Goal: Transaction & Acquisition: Purchase product/service

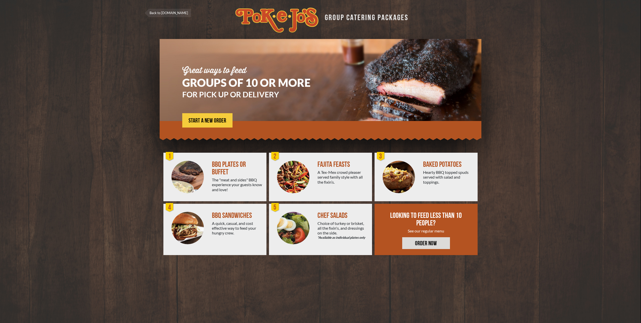
click at [227, 179] on div "The "meat and sides" BBQ experience your guests know and love!" at bounding box center [237, 184] width 51 height 15
click at [199, 116] on link "START A NEW ORDER" at bounding box center [207, 120] width 50 height 14
click at [206, 123] on span "START A NEW ORDER" at bounding box center [208, 121] width 38 height 6
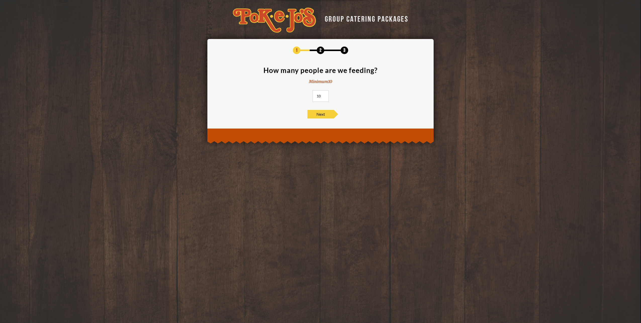
click at [326, 96] on input "10" at bounding box center [321, 96] width 16 height 12
click at [325, 95] on input "11" at bounding box center [321, 96] width 16 height 12
click at [325, 95] on input "12" at bounding box center [321, 96] width 16 height 12
click at [325, 95] on input "13" at bounding box center [321, 96] width 16 height 12
click at [325, 95] on input "14" at bounding box center [321, 96] width 16 height 12
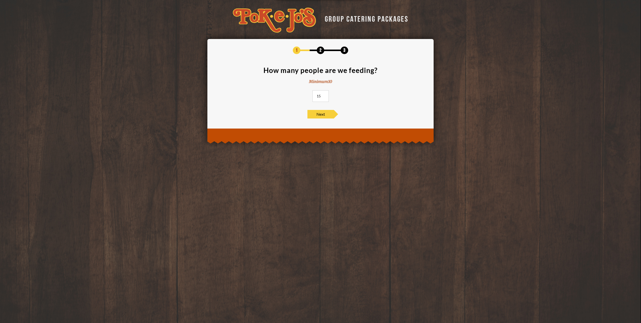
click at [325, 95] on input "15" at bounding box center [321, 96] width 16 height 12
click at [325, 95] on input "16" at bounding box center [321, 96] width 16 height 12
click at [325, 95] on input "17" at bounding box center [321, 96] width 16 height 12
click at [325, 95] on input "18" at bounding box center [321, 96] width 16 height 12
click at [325, 95] on input "19" at bounding box center [321, 96] width 16 height 12
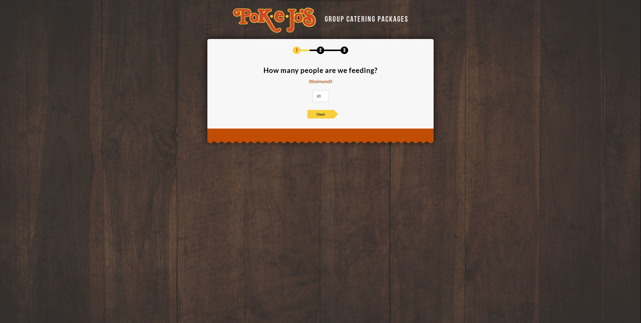
type input "20"
click at [325, 95] on input "20" at bounding box center [321, 96] width 16 height 12
click at [316, 116] on span "Next" at bounding box center [321, 114] width 26 height 9
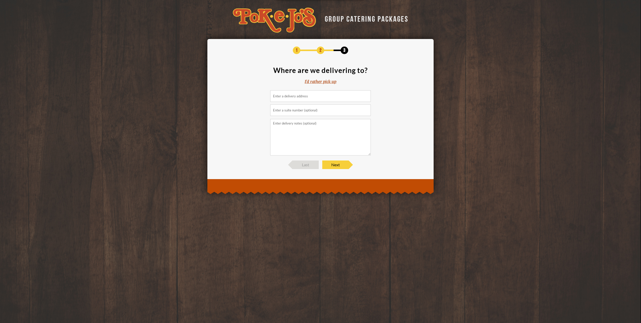
click at [297, 95] on input at bounding box center [320, 96] width 101 height 12
type input "3505 Montopolis Drive, Austin, TX, USA"
click at [293, 112] on input "text" at bounding box center [320, 110] width 101 height 12
type input "Building A"
click at [302, 136] on textarea at bounding box center [320, 137] width 101 height 36
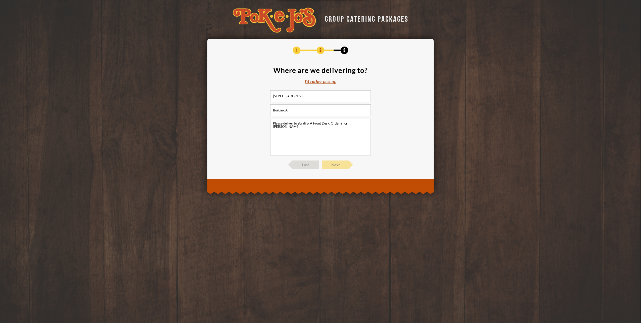
type textarea "Please deliver to Building A Front Desk. Order is for Matthew Messmer"
click at [335, 164] on span "Next" at bounding box center [335, 164] width 26 height 9
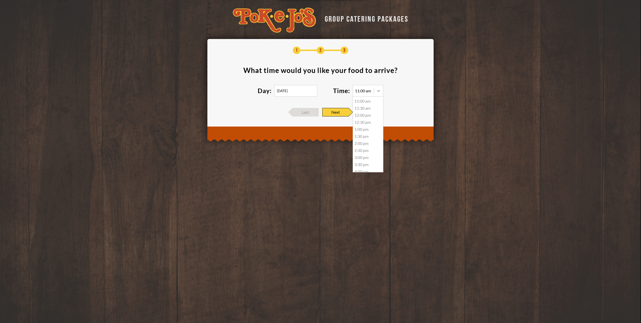
click at [378, 90] on icon at bounding box center [378, 90] width 5 height 5
click at [365, 108] on div "11:30 am" at bounding box center [368, 108] width 30 height 7
click at [339, 112] on span "Next" at bounding box center [335, 112] width 26 height 9
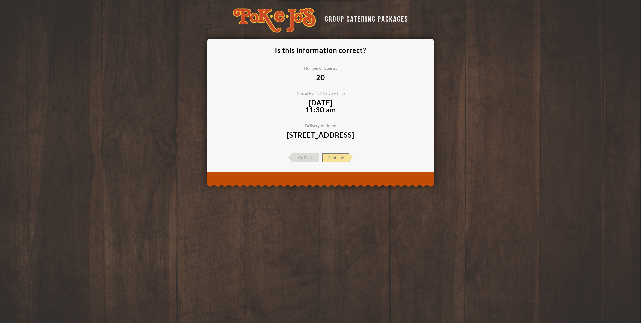
click at [335, 162] on span "Continue" at bounding box center [335, 157] width 27 height 9
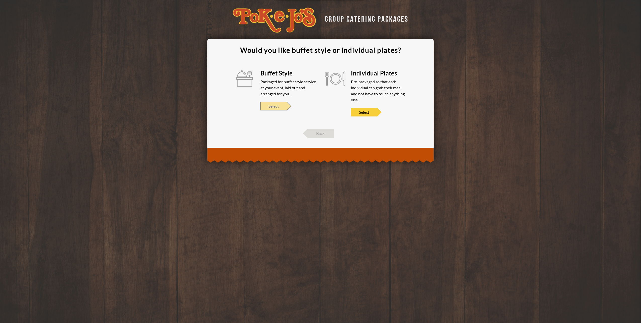
click at [280, 108] on span "Select" at bounding box center [274, 106] width 26 height 9
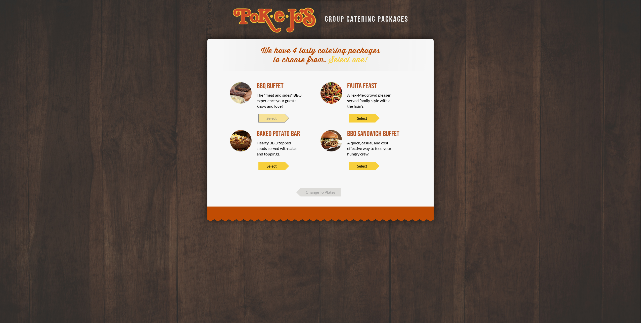
click at [274, 119] on span "Select" at bounding box center [272, 118] width 26 height 9
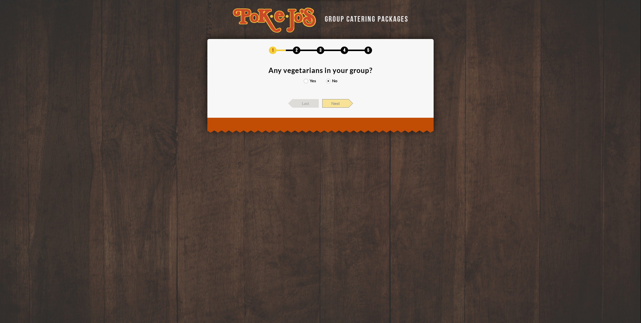
click at [336, 102] on span "Next" at bounding box center [335, 103] width 26 height 9
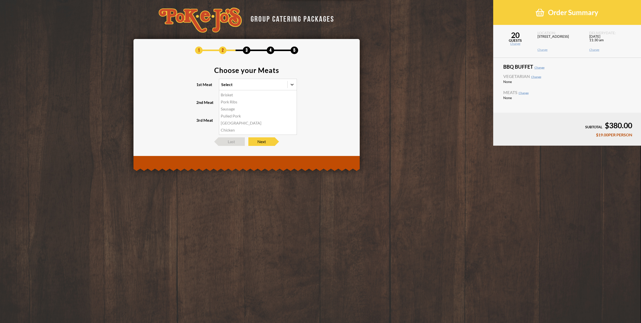
click at [295, 84] on div at bounding box center [292, 84] width 9 height 9
click at [199, 87] on input "1st Meat option Brisket focused, 1 of 6. 6 results available. Use Up and Down t…" at bounding box center [199, 87] width 0 height 0
click at [225, 131] on div "Chicken" at bounding box center [257, 129] width 77 height 7
click at [199, 87] on input "1st Meat option Chicken focused, 6 of 6. 6 results available. Use Up and Down t…" at bounding box center [199, 87] width 0 height 0
click at [293, 103] on icon at bounding box center [292, 102] width 5 height 5
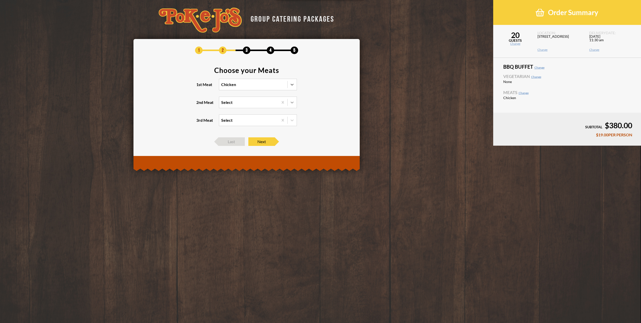
click at [199, 105] on input "2nd Meat Select" at bounding box center [199, 105] width 0 height 0
click at [228, 112] on div "Brisket" at bounding box center [257, 112] width 77 height 7
click at [199, 105] on input "2nd Meat option Brisket focused, 1 of 5. 5 results available. Use Up and Down t…" at bounding box center [199, 105] width 0 height 0
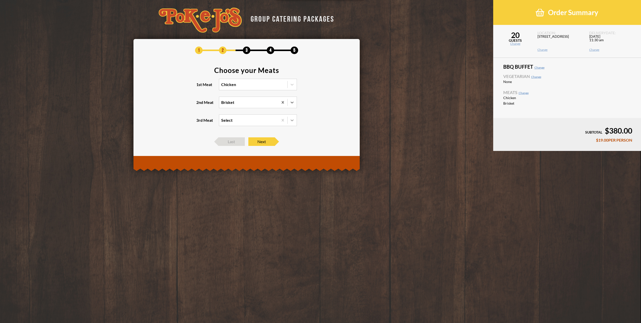
click at [292, 121] on icon at bounding box center [292, 120] width 5 height 5
click at [199, 122] on input "3rd Meat Select" at bounding box center [199, 122] width 0 height 0
click at [232, 139] on div "Sausage +$2.00/PERSON" at bounding box center [257, 137] width 77 height 7
click at [199, 122] on input "3rd Meat option Sausage focused, 2 of 4. 4 results available. Use Up and Down t…" at bounding box center [199, 122] width 0 height 0
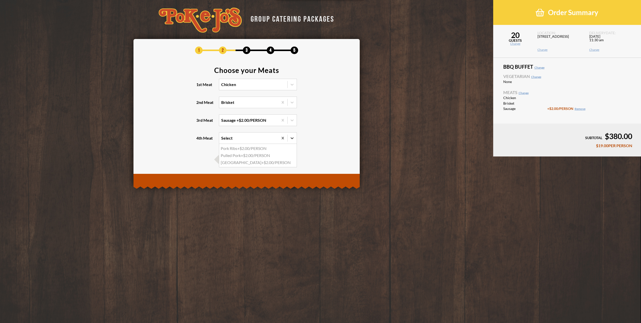
click at [290, 138] on icon at bounding box center [292, 138] width 5 height 5
click at [199, 140] on input "4th Meat option Pork Ribs focused, 1 of 3. 3 results available. Use Up and Down…" at bounding box center [199, 140] width 0 height 0
click at [326, 102] on section "Choose your Meats 1st Meat Chicken 2nd Meat Brisket 3rd Meat Sausage +$2.00/PER…" at bounding box center [246, 108] width 211 height 83
click at [266, 156] on span "Next" at bounding box center [261, 159] width 26 height 9
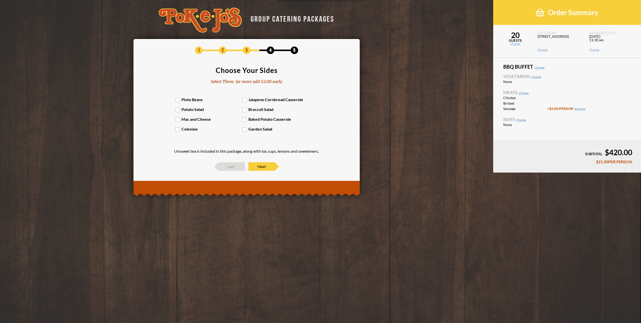
click at [180, 100] on label "Pinto Beans" at bounding box center [209, 99] width 67 height 5
click at [0, 0] on input "Pinto Beans" at bounding box center [0, 0] width 0 height 0
click at [178, 109] on label "Potato Salad" at bounding box center [209, 109] width 67 height 5
click at [0, 0] on input "Potato Salad" at bounding box center [0, 0] width 0 height 0
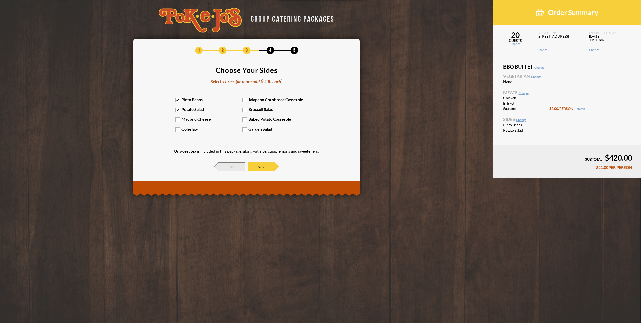
click at [233, 164] on span "Last" at bounding box center [232, 166] width 26 height 9
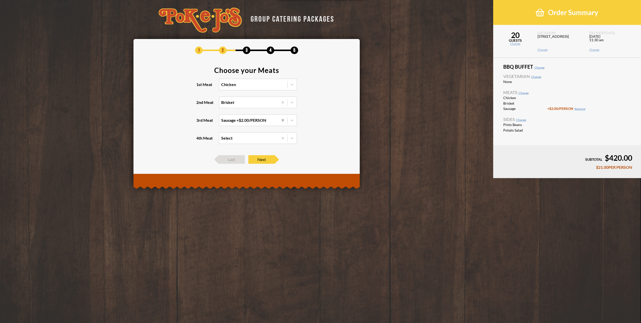
click at [283, 120] on icon at bounding box center [283, 120] width 2 height 3
click at [199, 122] on input "3rd Meat Sausage +$2.00/PERSON" at bounding box center [199, 122] width 0 height 0
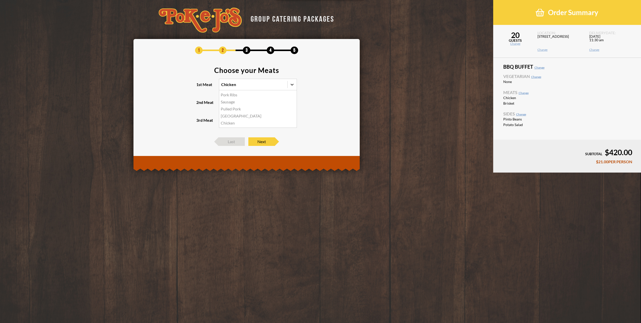
click at [294, 84] on icon at bounding box center [292, 84] width 5 height 5
click at [199, 87] on input "1st Meat option Pork Ribs focused, 1 of 5. 5 results available. Use Up and Down…" at bounding box center [199, 87] width 0 height 0
click at [229, 102] on div "Sausage" at bounding box center [257, 101] width 77 height 7
click at [199, 87] on input "1st Meat option Sausage focused, 2 of 5. 5 results available. Use Up and Down t…" at bounding box center [199, 87] width 0 height 0
click at [261, 143] on span "Next" at bounding box center [261, 141] width 26 height 9
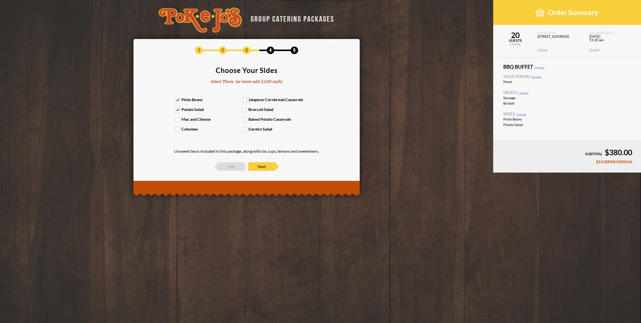
click at [178, 131] on label "Coleslaw" at bounding box center [209, 128] width 67 height 5
click at [0, 0] on input "Coleslaw" at bounding box center [0, 0] width 0 height 0
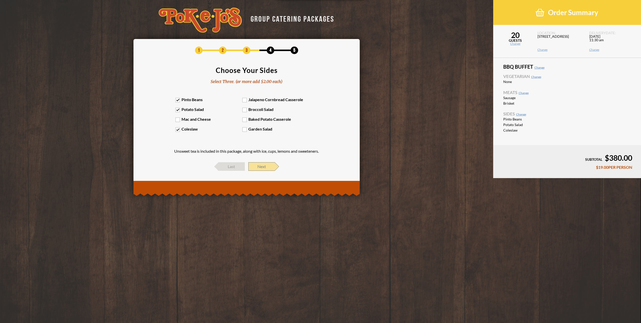
click at [259, 168] on span "Next" at bounding box center [261, 166] width 26 height 9
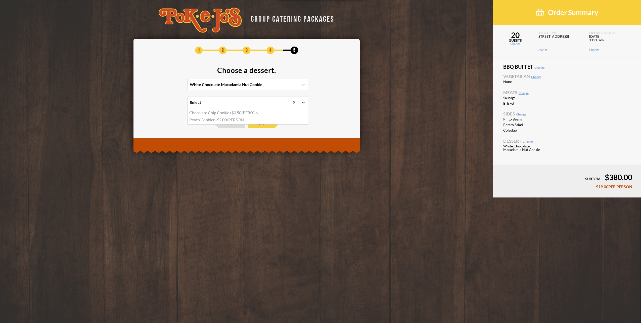
click at [303, 102] on icon at bounding box center [303, 102] width 5 height 5
click at [168, 105] on input "option Chocolate Chip Cookie focused, 1 of 2. 2 results available. Use Up and D…" at bounding box center [168, 105] width 0 height 0
click at [325, 61] on div "1 2 3 4 5 Choose a dessert. White Chocolate Macadamia Nut Cookie option Chocola…" at bounding box center [246, 87] width 211 height 81
click at [266, 125] on span "Next" at bounding box center [261, 123] width 26 height 9
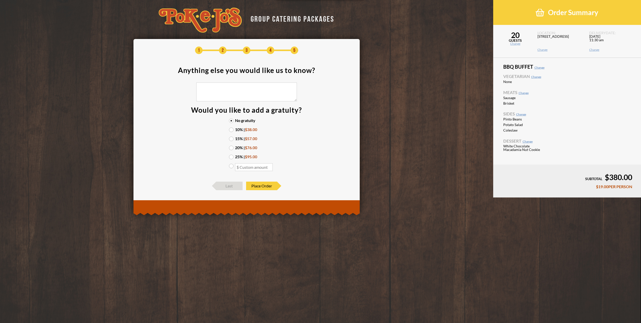
click at [514, 43] on link "Change" at bounding box center [515, 43] width 45 height 3
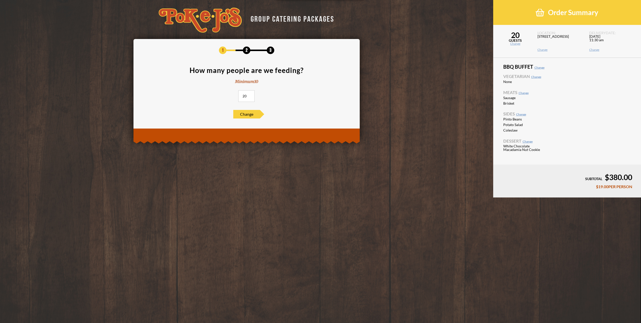
click at [516, 45] on link "Change" at bounding box center [515, 43] width 45 height 3
click at [250, 95] on input "21" at bounding box center [246, 96] width 16 height 12
click at [250, 95] on input "22" at bounding box center [246, 96] width 16 height 12
click at [250, 97] on input "21" at bounding box center [246, 96] width 16 height 12
click at [250, 97] on input "20" at bounding box center [246, 96] width 16 height 12
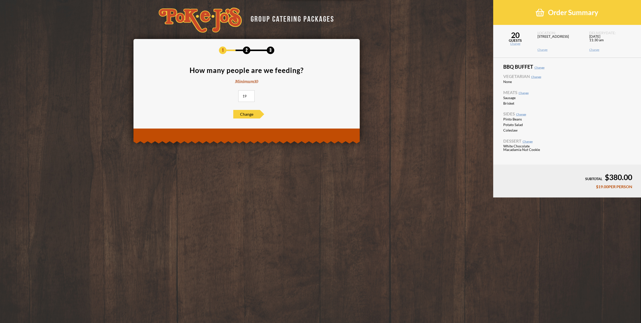
click at [250, 97] on input "19" at bounding box center [246, 96] width 16 height 12
type input "18"
click at [250, 97] on input "18" at bounding box center [246, 96] width 16 height 12
click at [242, 115] on span "Change" at bounding box center [246, 114] width 26 height 9
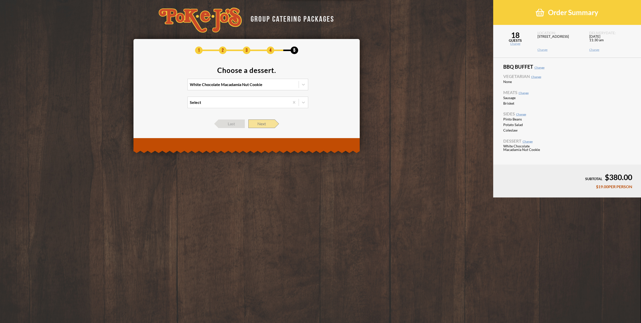
click at [260, 123] on span "Next" at bounding box center [261, 123] width 26 height 9
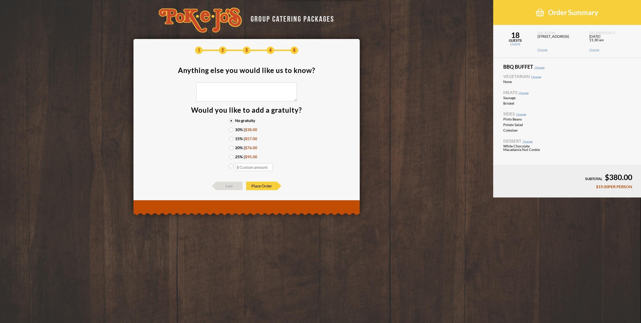
click at [234, 128] on label "10% | $38.00" at bounding box center [246, 129] width 35 height 4
click at [0, 0] on input "10% | $38.00" at bounding box center [0, 0] width 0 height 0
click at [520, 49] on div "18 GUESTS Change" at bounding box center [515, 41] width 45 height 20
click at [583, 182] on footer "SUBTOTAL $380.00 $19.00 PER PERSON" at bounding box center [567, 180] width 148 height 33
drag, startPoint x: 599, startPoint y: 173, endPoint x: 599, endPoint y: 176, distance: 3.8
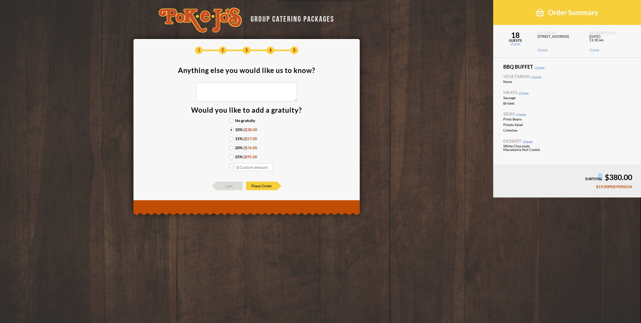
click at [599, 176] on footer "SUBTOTAL $380.00 $19.00 PER PERSON" at bounding box center [567, 180] width 148 height 33
drag, startPoint x: 599, startPoint y: 176, endPoint x: 583, endPoint y: 153, distance: 28.2
click at [583, 153] on div "BBQ Buffet Change Vegetarian Change None Meats Change Sausage Brisket Sides Cha…" at bounding box center [567, 111] width 148 height 107
click at [514, 44] on link "Change" at bounding box center [515, 43] width 45 height 3
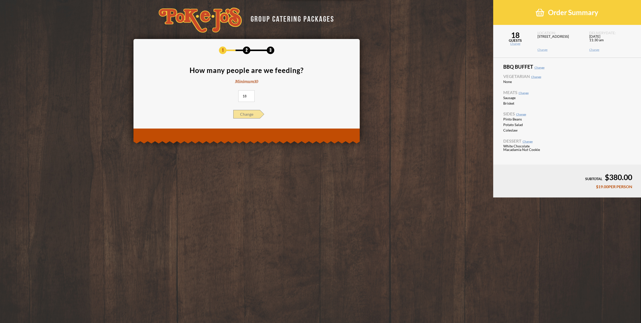
click at [260, 115] on div "Change" at bounding box center [246, 114] width 26 height 9
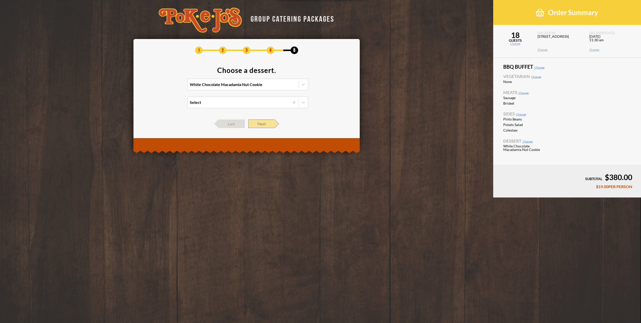
click at [259, 123] on span "Next" at bounding box center [261, 123] width 26 height 9
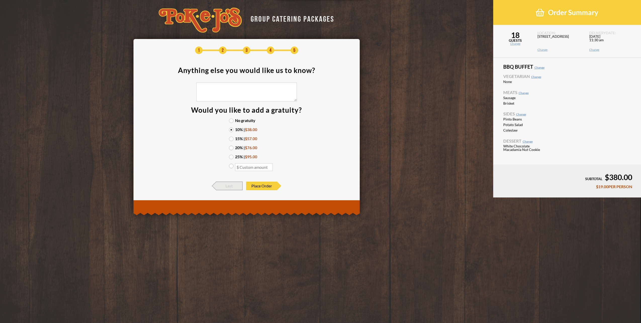
click at [225, 186] on span "Last" at bounding box center [229, 186] width 26 height 9
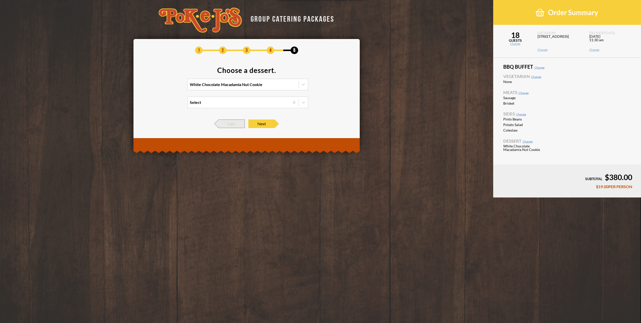
click at [229, 124] on span "Last" at bounding box center [232, 123] width 26 height 9
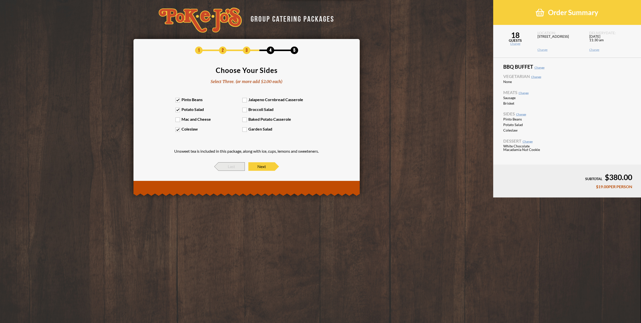
click at [235, 165] on span "Last" at bounding box center [232, 166] width 26 height 9
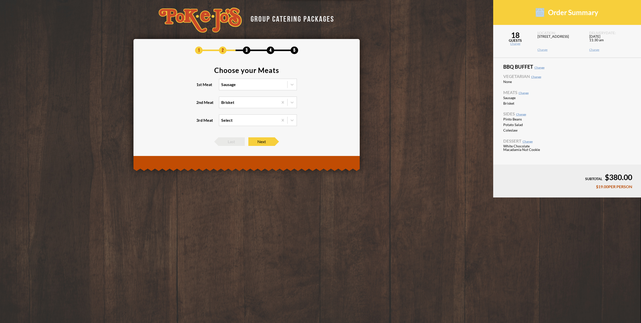
click at [235, 165] on div at bounding box center [247, 163] width 226 height 15
click at [230, 144] on span "Last" at bounding box center [232, 141] width 26 height 9
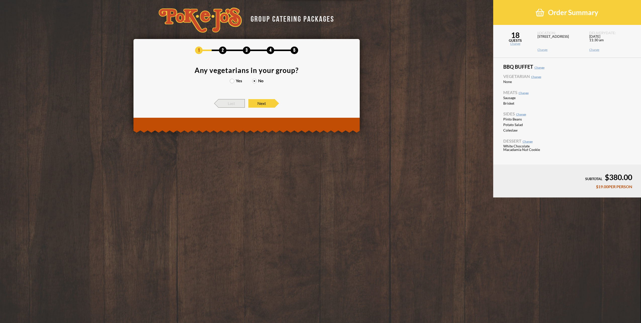
click at [230, 104] on span "Last" at bounding box center [232, 103] width 26 height 9
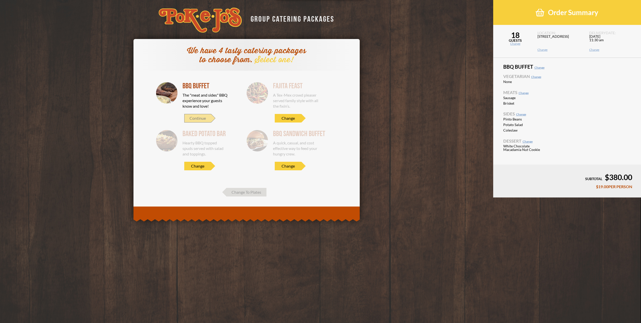
click at [203, 119] on span "Continue" at bounding box center [197, 118] width 27 height 9
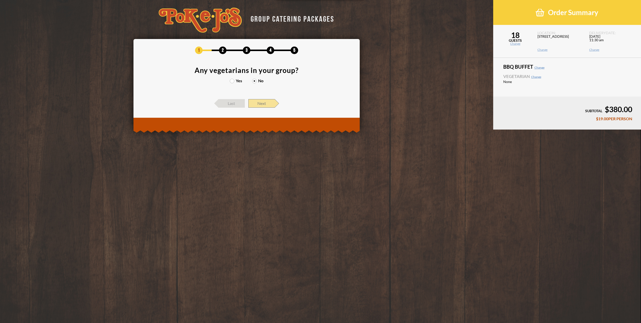
click at [258, 101] on span "Next" at bounding box center [261, 103] width 26 height 9
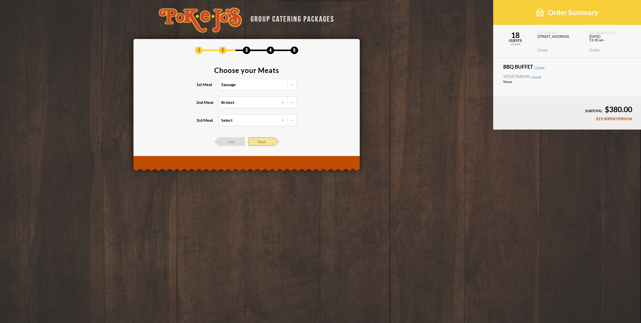
click at [262, 142] on span "Next" at bounding box center [261, 141] width 26 height 9
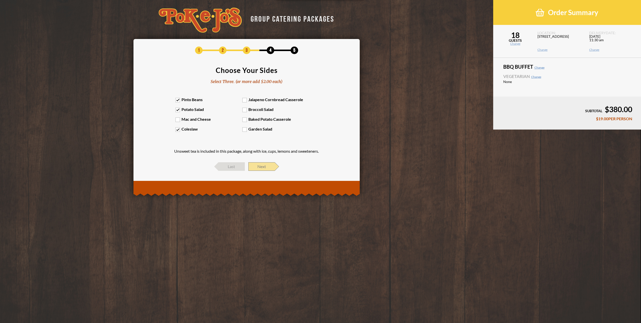
click at [267, 166] on span "Next" at bounding box center [261, 166] width 26 height 9
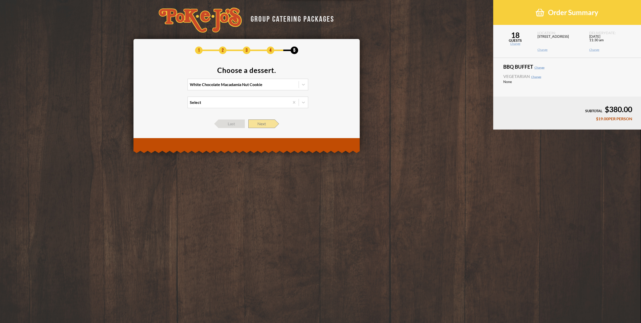
click at [267, 126] on span "Next" at bounding box center [261, 123] width 26 height 9
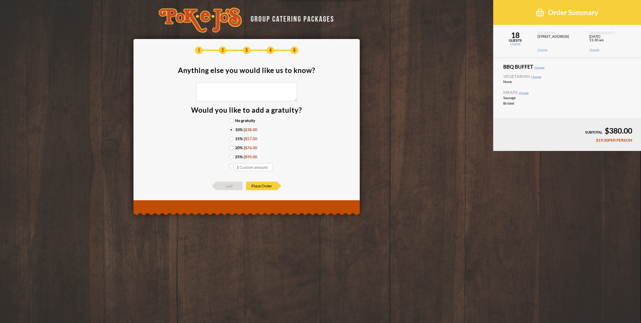
click at [512, 44] on link "Change" at bounding box center [515, 43] width 45 height 3
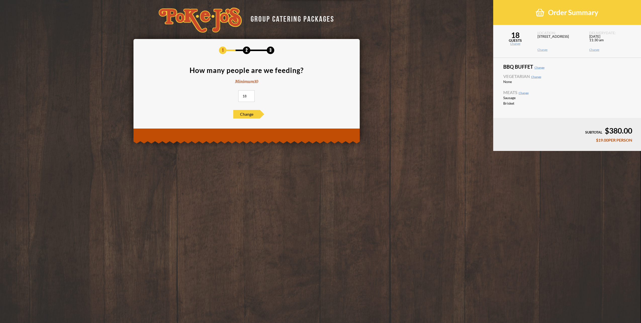
click at [514, 43] on link "Change" at bounding box center [515, 43] width 45 height 3
drag, startPoint x: 249, startPoint y: 95, endPoint x: 223, endPoint y: 93, distance: 25.8
click at [238, 93] on input "19" at bounding box center [246, 96] width 16 height 12
type input "1"
type input "25"
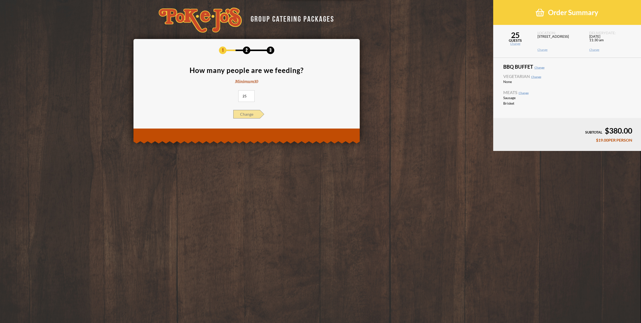
click at [251, 115] on span "Change" at bounding box center [246, 114] width 26 height 9
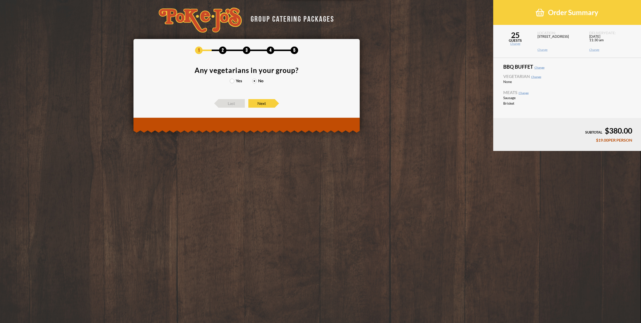
click at [516, 42] on link "Change" at bounding box center [515, 43] width 45 height 3
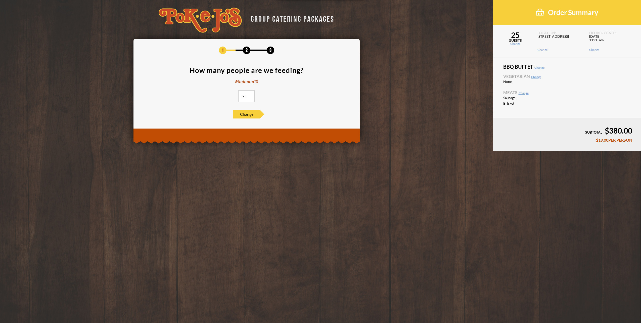
click at [517, 45] on link "Change" at bounding box center [515, 43] width 45 height 3
drag, startPoint x: 247, startPoint y: 98, endPoint x: 236, endPoint y: 96, distance: 11.7
click at [236, 96] on section "How many people are we feeding? Minimum 10 25" at bounding box center [246, 86] width 211 height 38
type input "18"
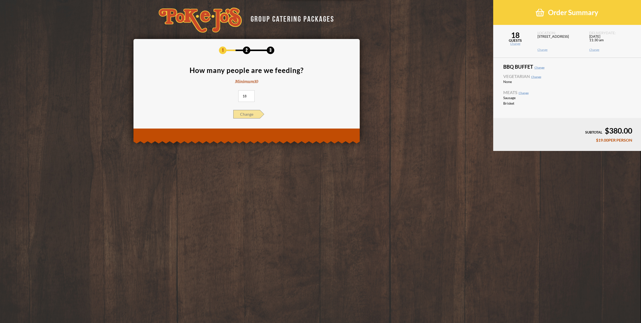
click at [249, 117] on span "Change" at bounding box center [246, 114] width 26 height 9
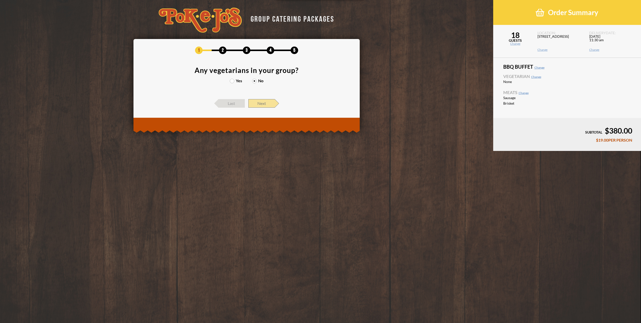
click at [263, 105] on span "Next" at bounding box center [261, 103] width 26 height 9
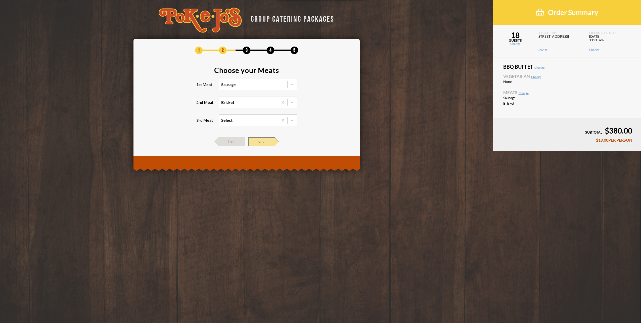
click at [263, 144] on span "Next" at bounding box center [261, 141] width 26 height 9
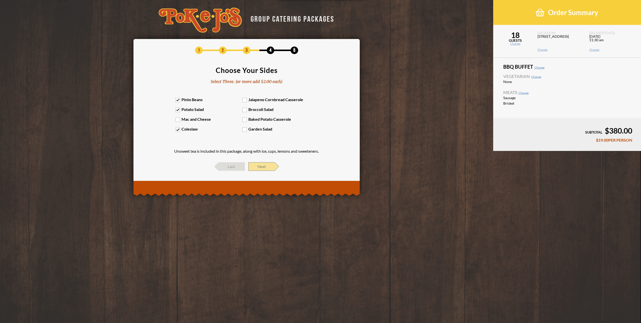
click at [262, 167] on span "Next" at bounding box center [261, 166] width 26 height 9
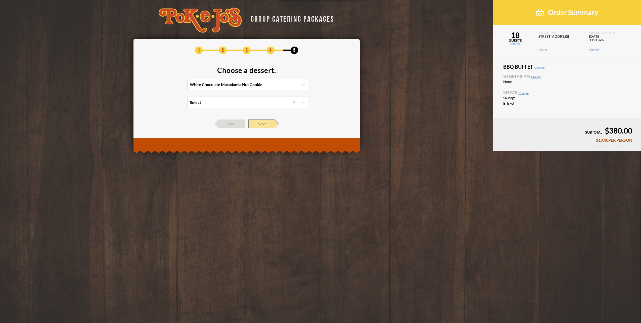
click at [259, 125] on span "Next" at bounding box center [261, 123] width 26 height 9
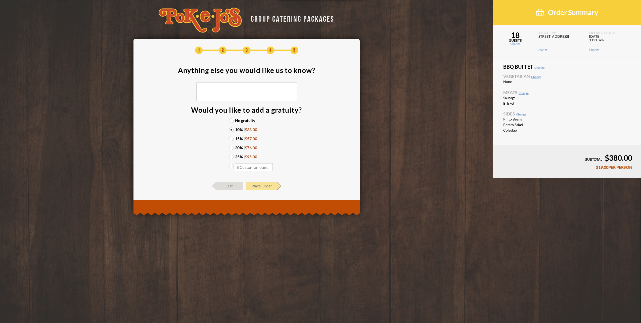
click at [264, 187] on span "Place Order" at bounding box center [261, 186] width 31 height 9
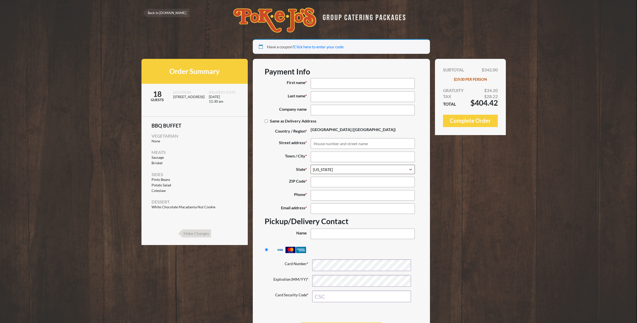
select select "[GEOGRAPHIC_DATA]"
click at [202, 233] on input "Make Changes" at bounding box center [194, 233] width 33 height 8
select select "[GEOGRAPHIC_DATA]"
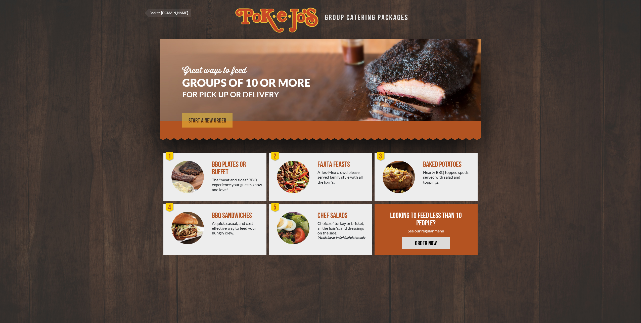
click at [218, 123] on span "START A NEW ORDER" at bounding box center [208, 121] width 38 height 6
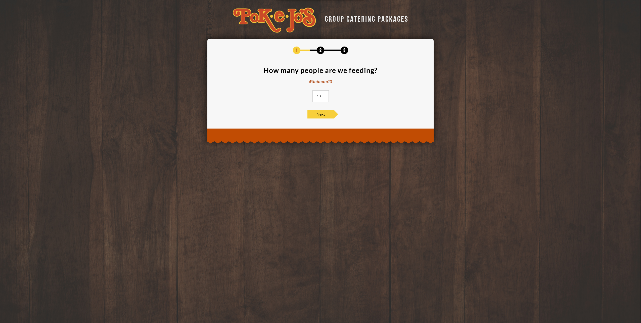
click at [321, 95] on input "10" at bounding box center [321, 96] width 16 height 12
drag, startPoint x: 321, startPoint y: 95, endPoint x: 309, endPoint y: 94, distance: 11.6
click at [309, 94] on section "How many people are we feeding? Minimum 10 10" at bounding box center [320, 86] width 211 height 38
type input "20"
click at [327, 117] on span "Next" at bounding box center [321, 114] width 26 height 9
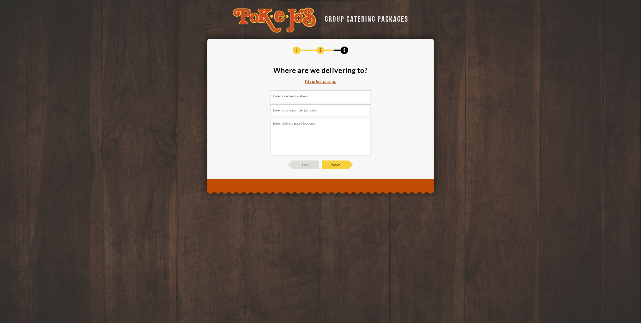
click at [300, 96] on input at bounding box center [320, 96] width 101 height 12
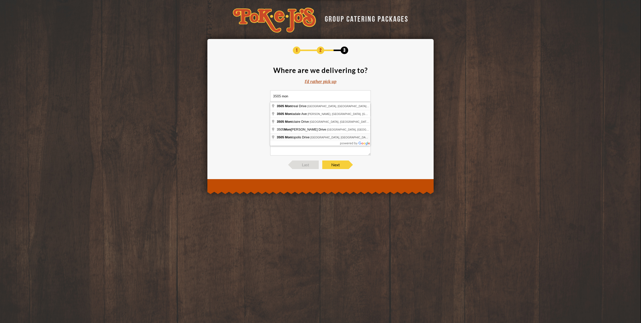
type input "3505 Montopolis Drive, Austin, TX, USA"
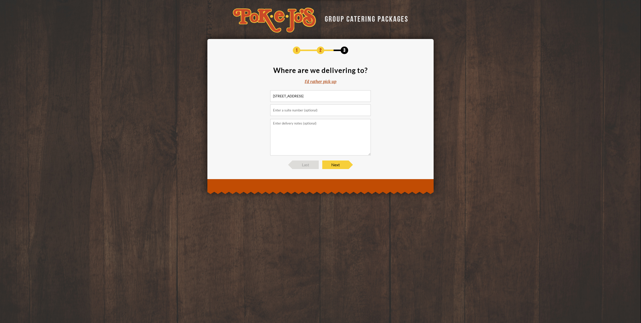
click at [298, 113] on input "text" at bounding box center [320, 110] width 101 height 12
type input "Building A"
click at [300, 130] on textarea at bounding box center [320, 137] width 101 height 36
type textarea "Please deliver to Building A Front Desk. Order is for Matthew Messmer"
click at [340, 163] on span "Next" at bounding box center [335, 164] width 26 height 9
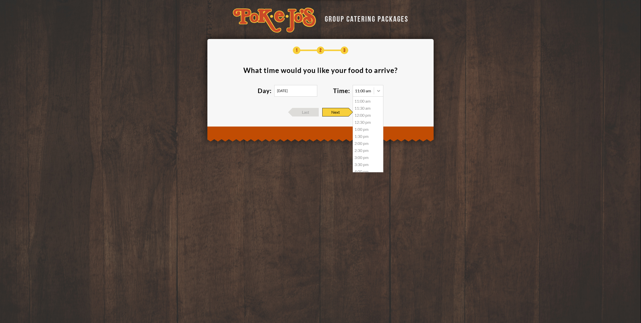
click at [379, 91] on icon at bounding box center [378, 91] width 3 height 2
click at [365, 109] on div "11:30 am" at bounding box center [368, 108] width 30 height 7
click at [342, 112] on span "Next" at bounding box center [335, 112] width 26 height 9
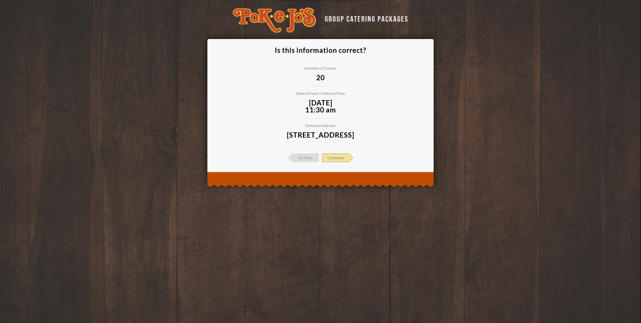
click at [337, 162] on span "Continue" at bounding box center [335, 157] width 27 height 9
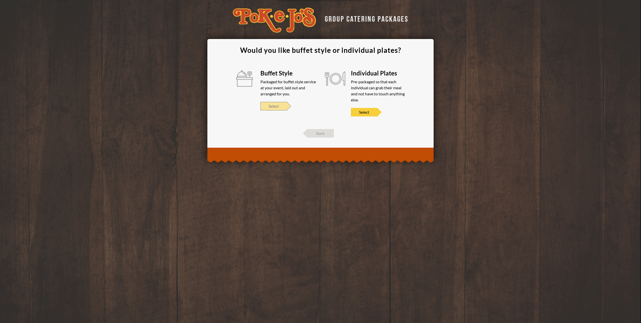
click at [273, 106] on span "Select" at bounding box center [274, 106] width 26 height 9
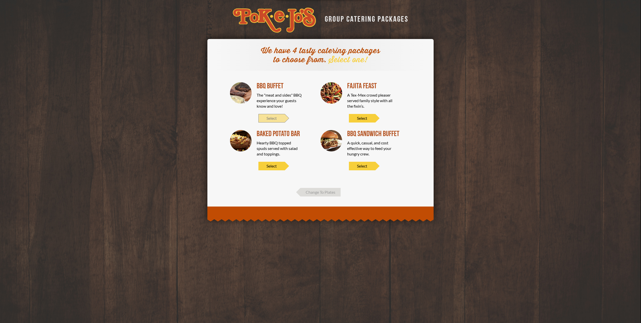
click at [269, 117] on span "Select" at bounding box center [272, 118] width 26 height 9
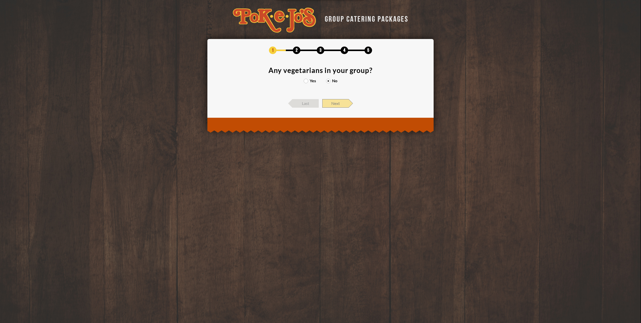
click at [336, 105] on span "Next" at bounding box center [335, 103] width 26 height 9
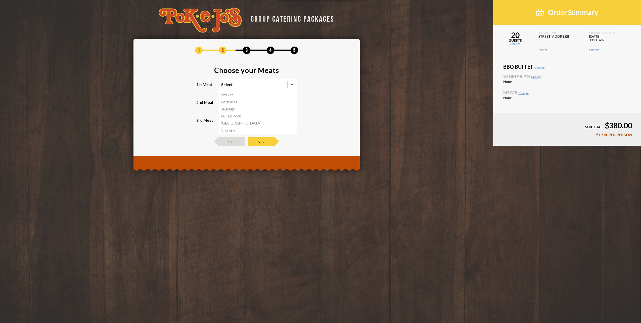
click at [294, 86] on icon at bounding box center [292, 84] width 5 height 5
click at [199, 87] on input "1st Meat option Brisket focused, 1 of 6. 6 results available. Use Up and Down t…" at bounding box center [199, 87] width 0 height 0
click at [248, 97] on div "Brisket" at bounding box center [257, 94] width 77 height 7
click at [199, 87] on input "1st Meat option Brisket focused, 1 of 6. 6 results available. Use Up and Down t…" at bounding box center [199, 87] width 0 height 0
click at [280, 100] on div at bounding box center [282, 102] width 9 height 9
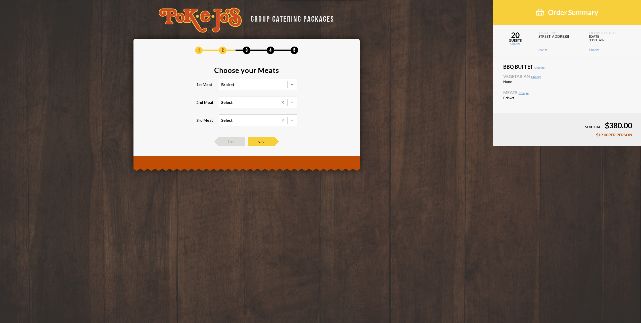
click at [199, 105] on input "2nd Meat Select" at bounding box center [199, 105] width 0 height 0
click at [292, 101] on icon at bounding box center [292, 102] width 5 height 5
click at [199, 105] on input "2nd Meat 0 results available. Select is focused , press Down to open the menu, …" at bounding box center [199, 105] width 0 height 0
click at [229, 122] on div "Sausage" at bounding box center [257, 119] width 77 height 7
click at [199, 105] on input "2nd Meat option Sausage focused, 2 of 5. 5 results available. Use Up and Down t…" at bounding box center [199, 105] width 0 height 0
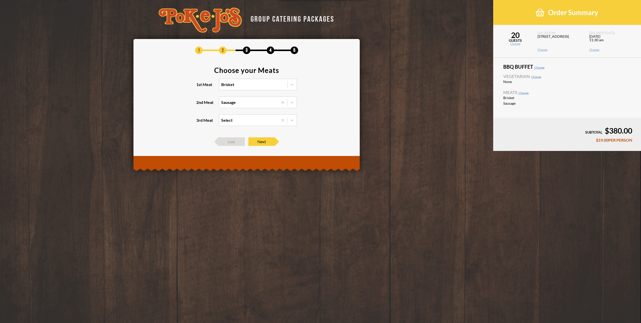
click at [256, 135] on div "1 2 3 4 5 Choose your Meats 1st Meat Brisket 2nd Meat Sausage 3rd Meat Select L…" at bounding box center [246, 96] width 211 height 99
click at [260, 142] on span "Next" at bounding box center [261, 141] width 26 height 9
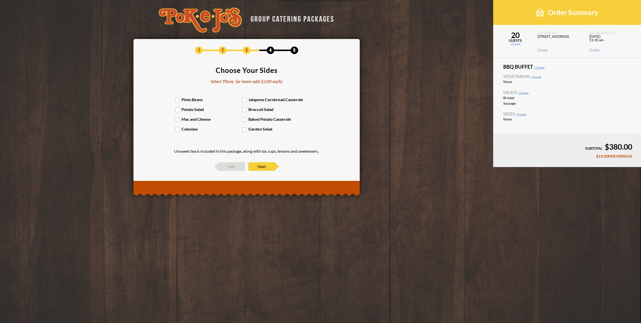
click at [180, 102] on label "Pinto Beans" at bounding box center [209, 99] width 67 height 5
click at [0, 0] on input "Pinto Beans" at bounding box center [0, 0] width 0 height 0
click at [181, 109] on label "Potato Salad" at bounding box center [209, 109] width 67 height 5
click at [0, 0] on input "Potato Salad" at bounding box center [0, 0] width 0 height 0
click at [178, 129] on label "Coleslaw" at bounding box center [209, 128] width 67 height 5
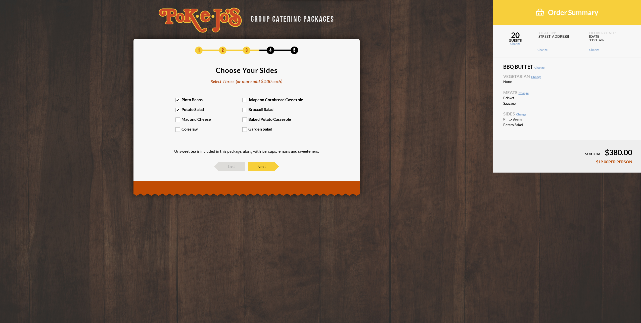
click at [0, 0] on input "Coleslaw" at bounding box center [0, 0] width 0 height 0
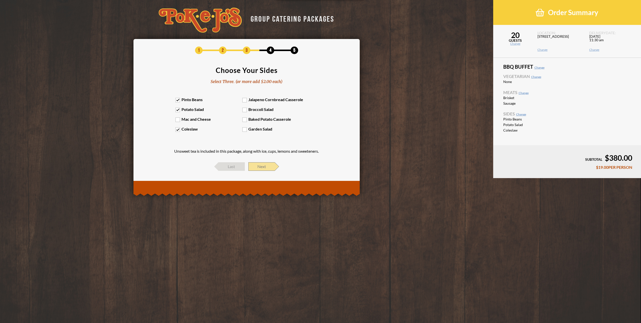
click at [260, 164] on span "Next" at bounding box center [261, 166] width 26 height 9
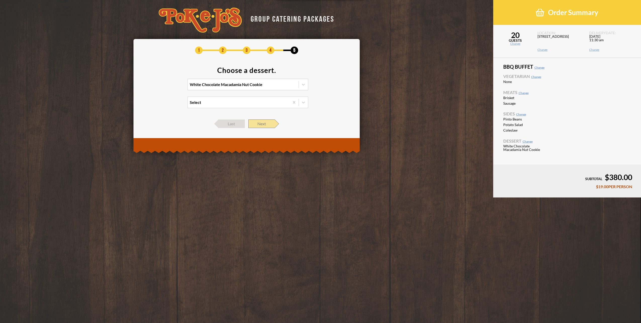
click at [273, 121] on span "Next" at bounding box center [261, 123] width 26 height 9
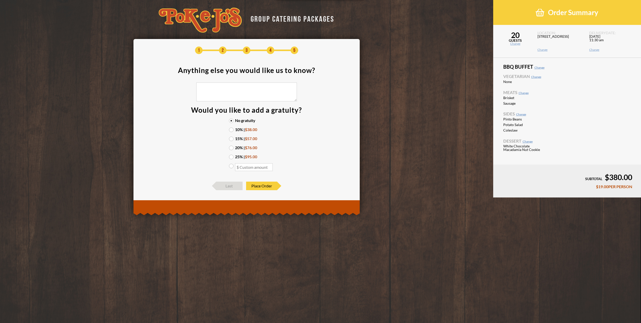
click at [236, 129] on label "10% | $38.00" at bounding box center [246, 129] width 35 height 4
click at [0, 0] on input "10% | $38.00" at bounding box center [0, 0] width 0 height 0
click at [266, 186] on span "Place Order" at bounding box center [261, 186] width 31 height 9
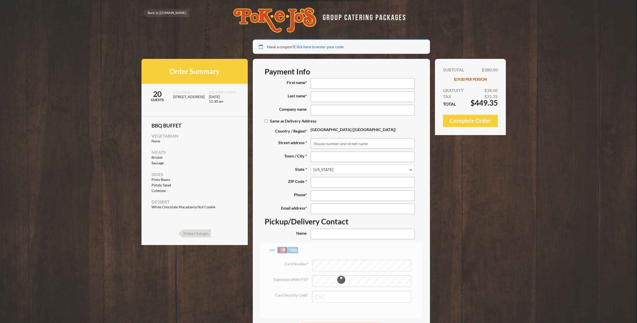
select select "TX"
click at [334, 84] on input "First name *" at bounding box center [363, 83] width 104 height 11
type input "Shanna"
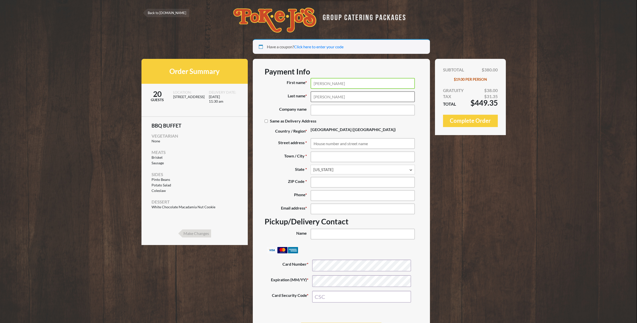
type input "Gillum"
type input "LCRA"
click at [332, 144] on input "Street address *" at bounding box center [363, 143] width 104 height 11
type input "[STREET_ADDRESS]"
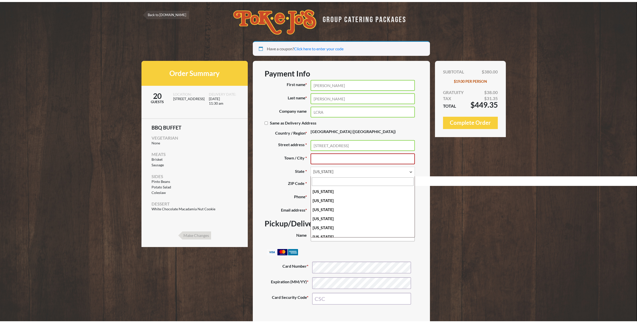
scroll to position [371, 0]
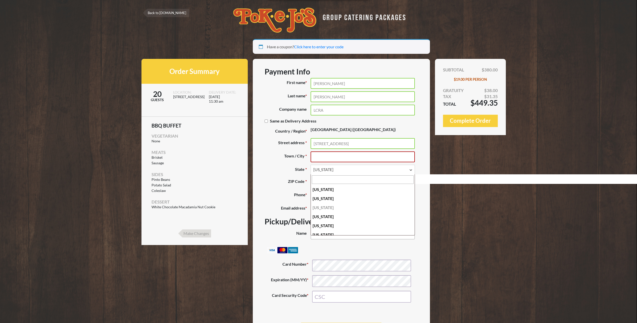
click at [326, 157] on input "Town / City *" at bounding box center [363, 156] width 104 height 11
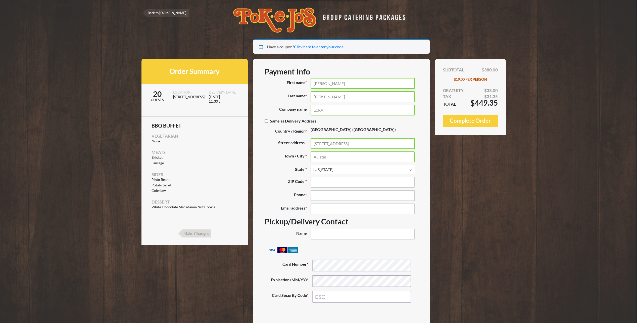
click at [326, 157] on input "Auistin" at bounding box center [363, 156] width 104 height 11
drag, startPoint x: 285, startPoint y: 153, endPoint x: 277, endPoint y: 153, distance: 8.1
click at [277, 153] on p "Town / City * Auistin" at bounding box center [342, 156] width 154 height 11
type input "u"
type input "Austin"
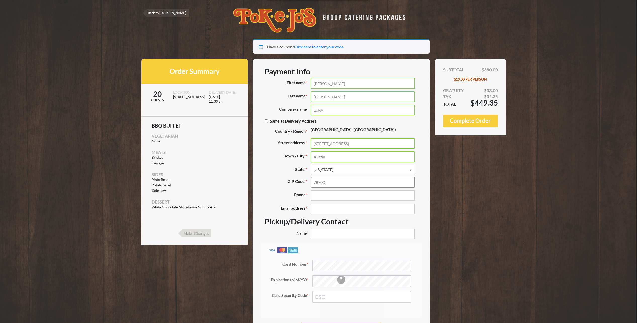
type input "78703"
click at [331, 196] on input "Phone *" at bounding box center [363, 195] width 104 height 11
type input "(979) 250-1358"
click at [327, 209] on input "Email address *" at bounding box center [363, 208] width 104 height 11
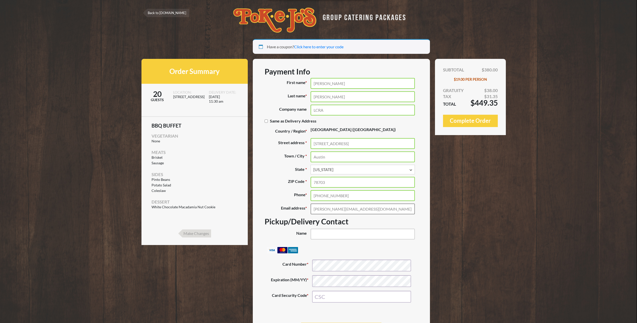
type input "[PERSON_NAME][EMAIL_ADDRESS][DOMAIN_NAME]"
click at [328, 235] on input "Name (optional)" at bounding box center [363, 234] width 104 height 11
type input "S"
type input "Matthew Messmer"
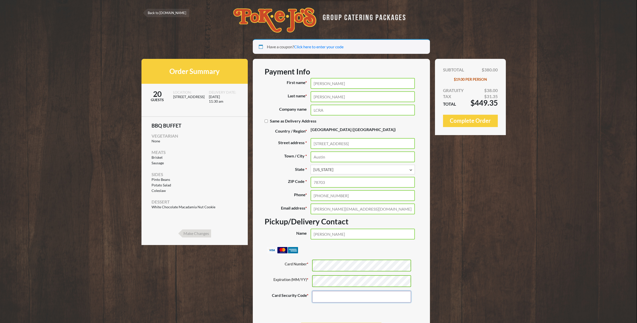
click at [336, 301] on input "Card Security Code *" at bounding box center [361, 297] width 99 height 12
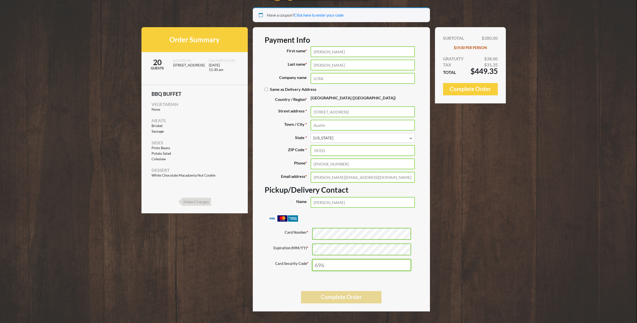
scroll to position [33, 0]
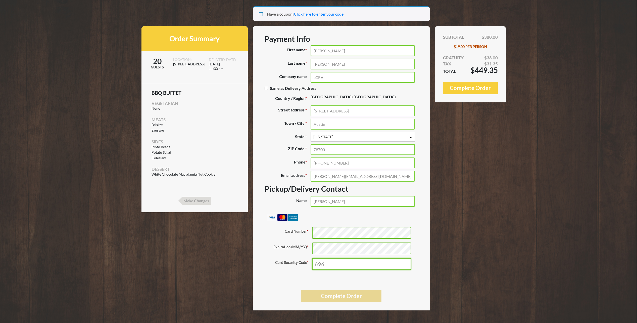
type input "696"
click at [333, 298] on button "Complete Order" at bounding box center [341, 296] width 81 height 12
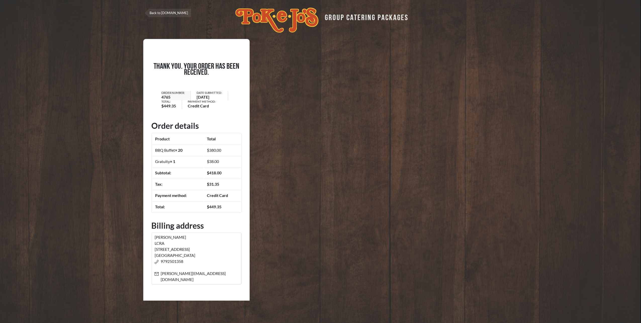
click at [46, 180] on section "Thank you. Your order has been received. Order number: 4765 Date Submitted: [DA…" at bounding box center [320, 181] width 641 height 284
click at [49, 206] on section "Thank you. Your order has been received. Order number: 4765 Date Submitted: [DA…" at bounding box center [320, 181] width 641 height 284
click at [158, 110] on div "Thank you. Your order has been received. Order number: 4765 Date Submitted: [DA…" at bounding box center [196, 170] width 106 height 262
click at [158, 10] on link "Back to [DOMAIN_NAME]" at bounding box center [168, 13] width 47 height 8
